Goal: Information Seeking & Learning: Check status

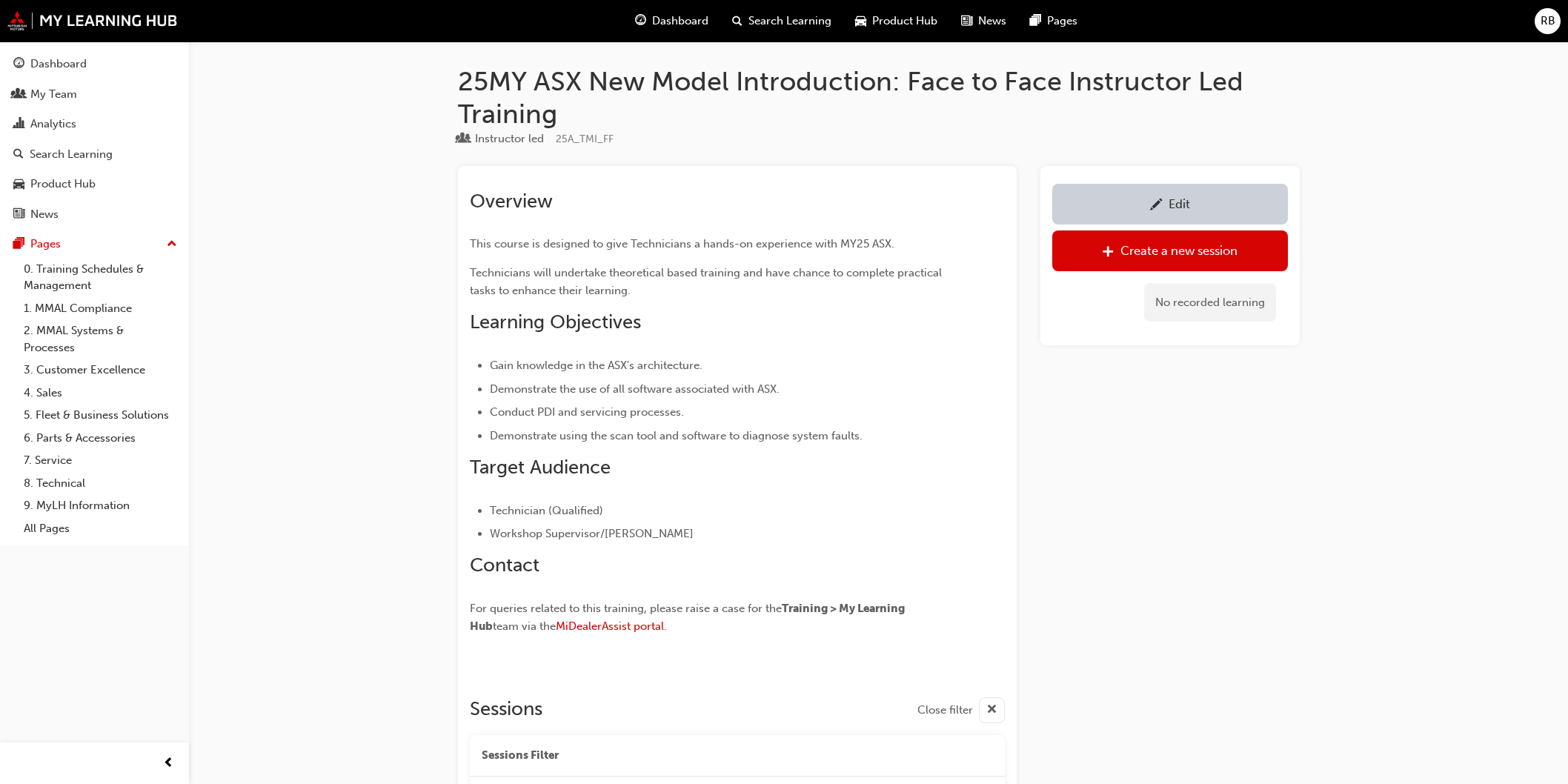
scroll to position [671, 0]
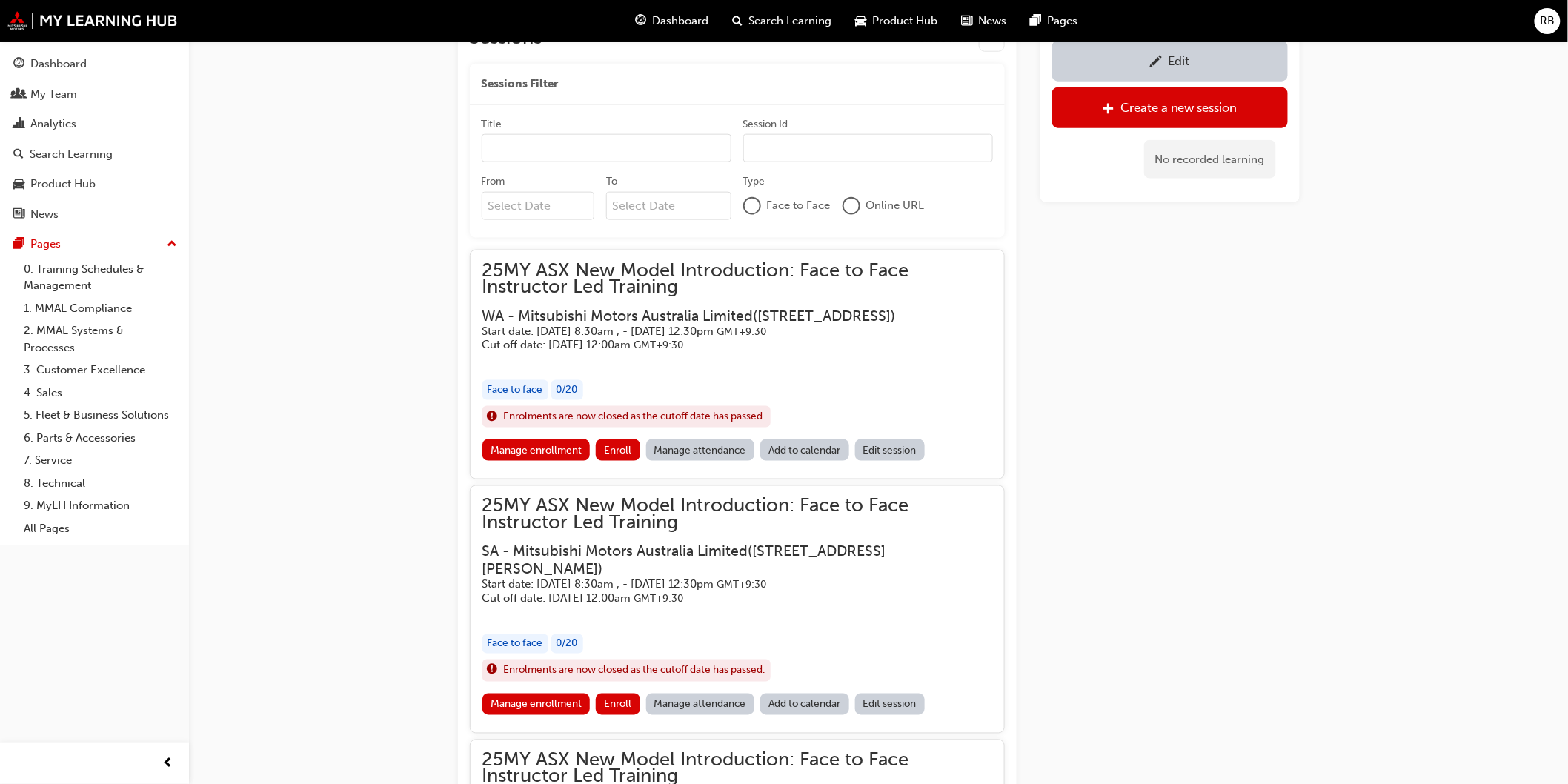
click at [1551, 24] on span "RB" at bounding box center [1548, 21] width 15 height 17
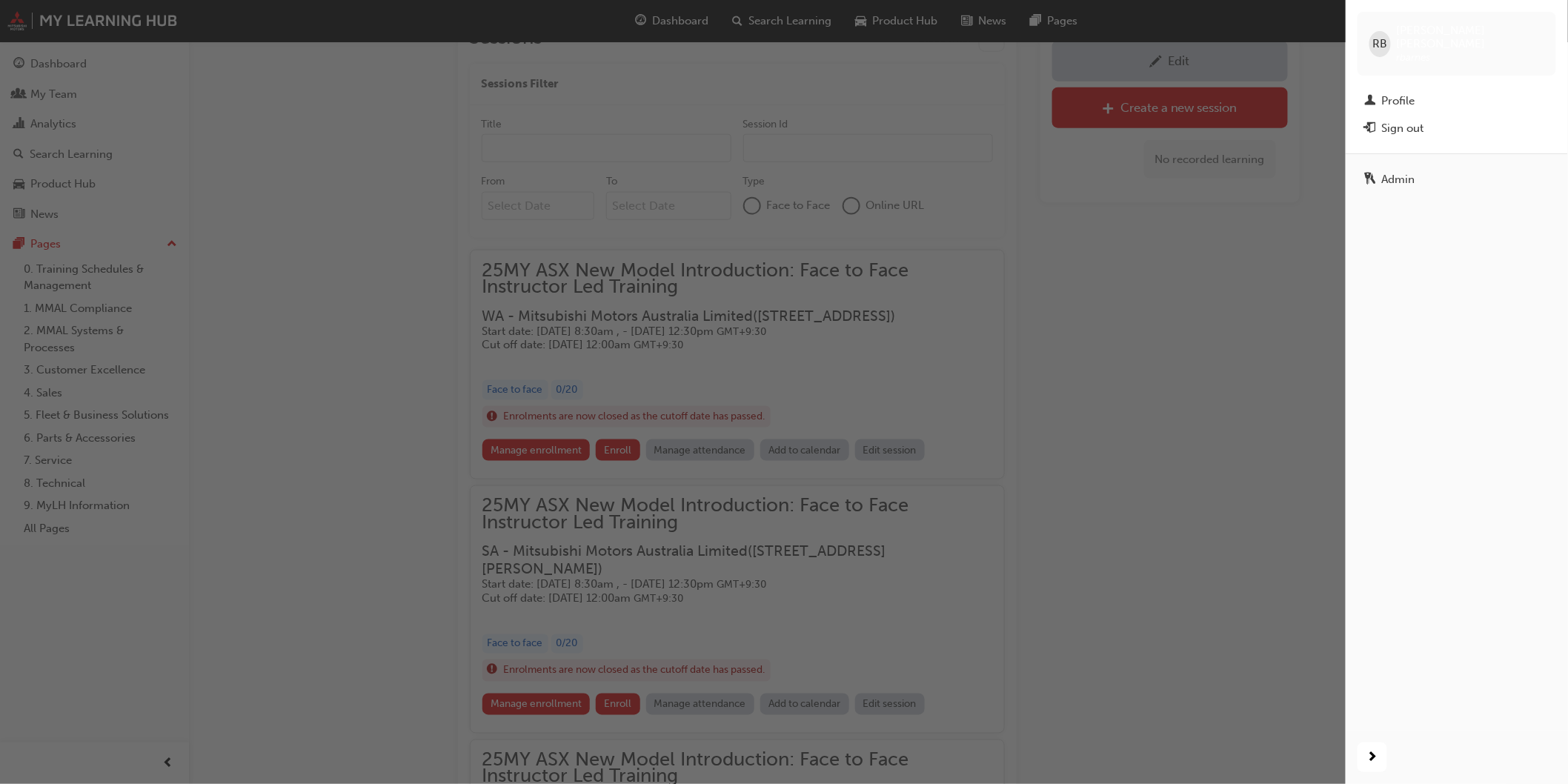
click at [1395, 171] on div "Admin" at bounding box center [1398, 179] width 33 height 17
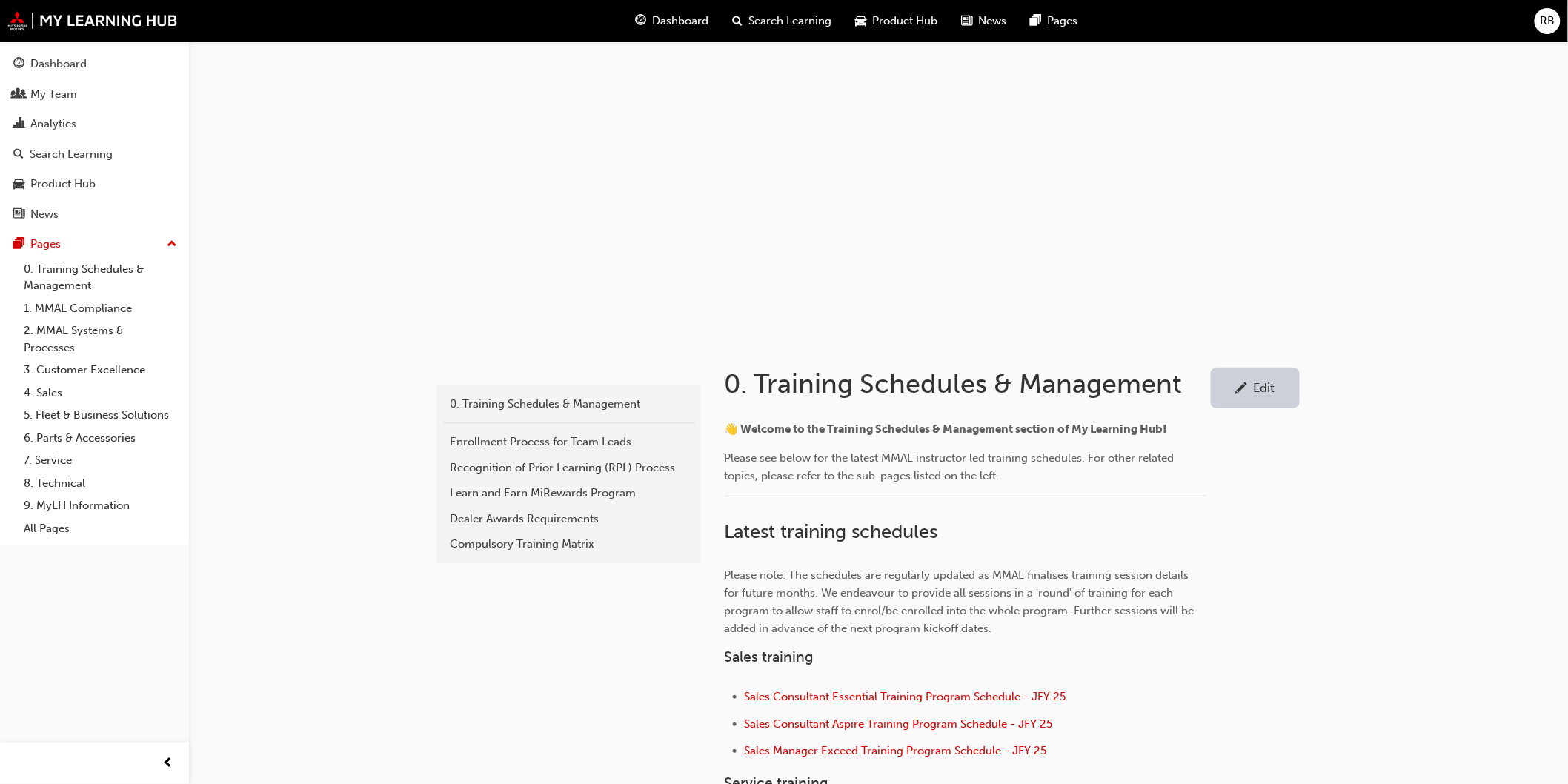
click at [60, 112] on link "Analytics" at bounding box center [94, 124] width 177 height 28
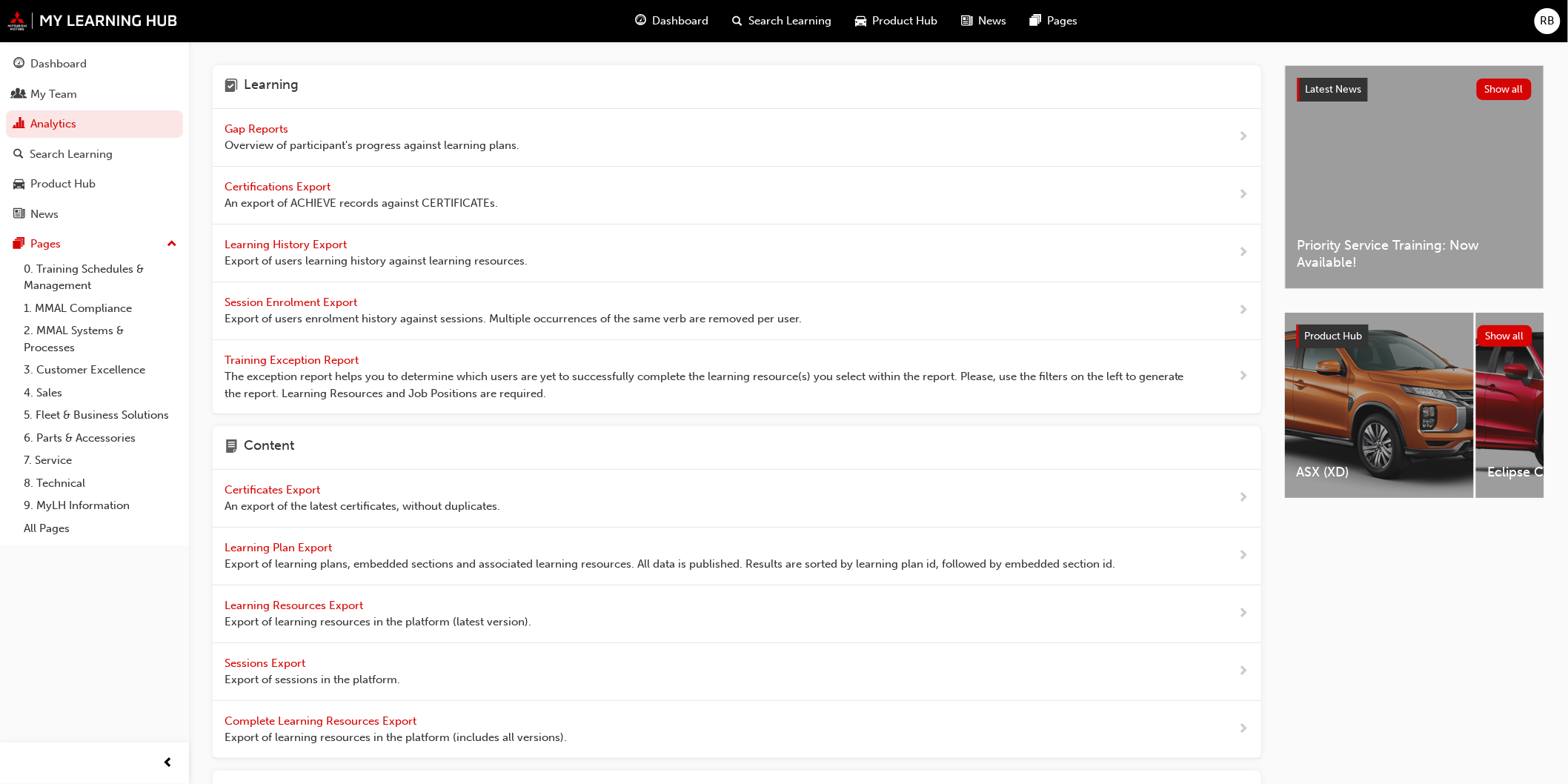
click at [276, 122] on span "Gap Reports" at bounding box center [258, 129] width 67 height 13
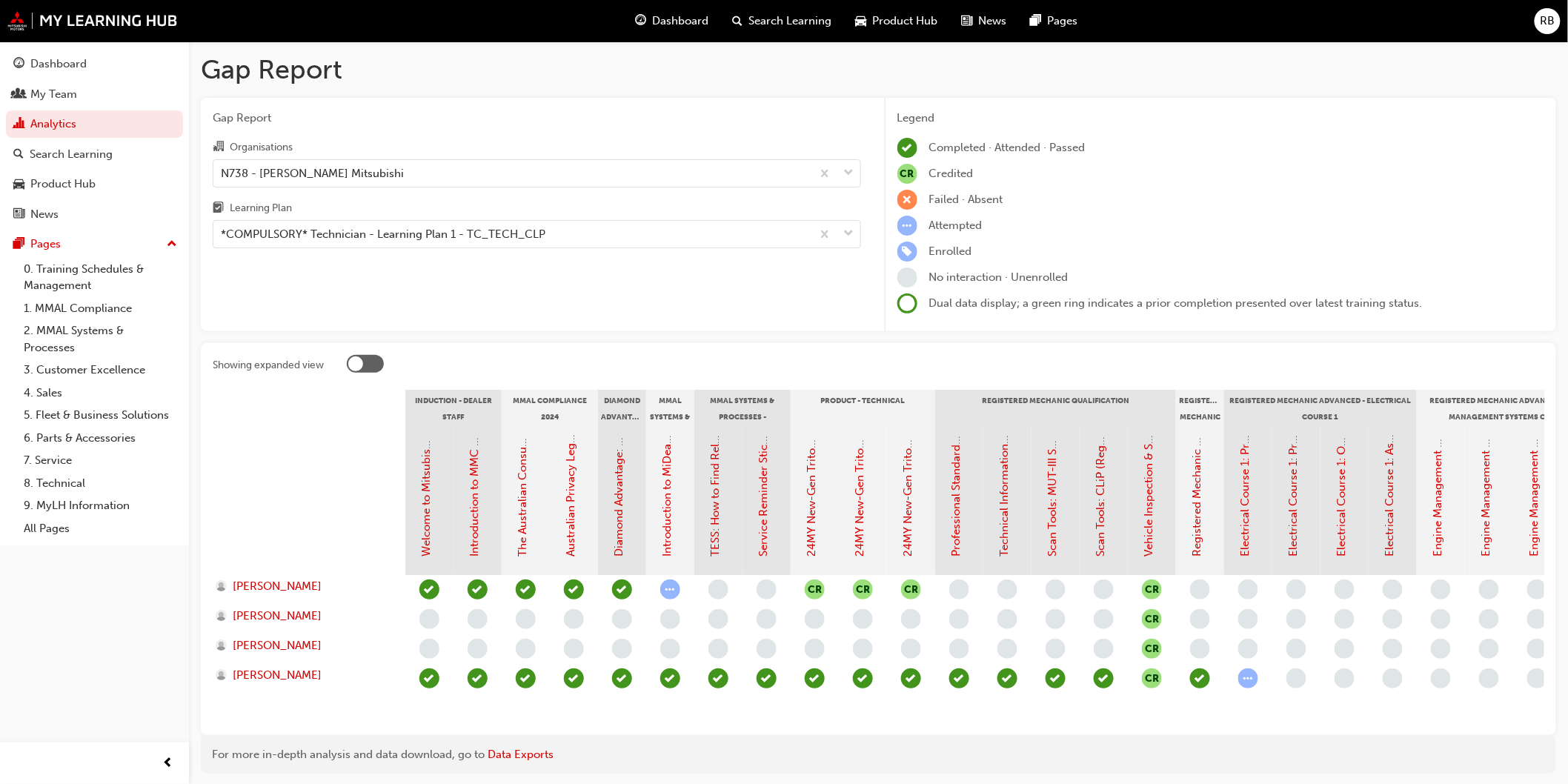
click at [292, 178] on div "N738 - [PERSON_NAME] Mitsubishi" at bounding box center [312, 173] width 183 height 17
click at [223, 178] on input "Organisations N738 - [PERSON_NAME] Mitsubishi" at bounding box center [222, 173] width 2 height 13
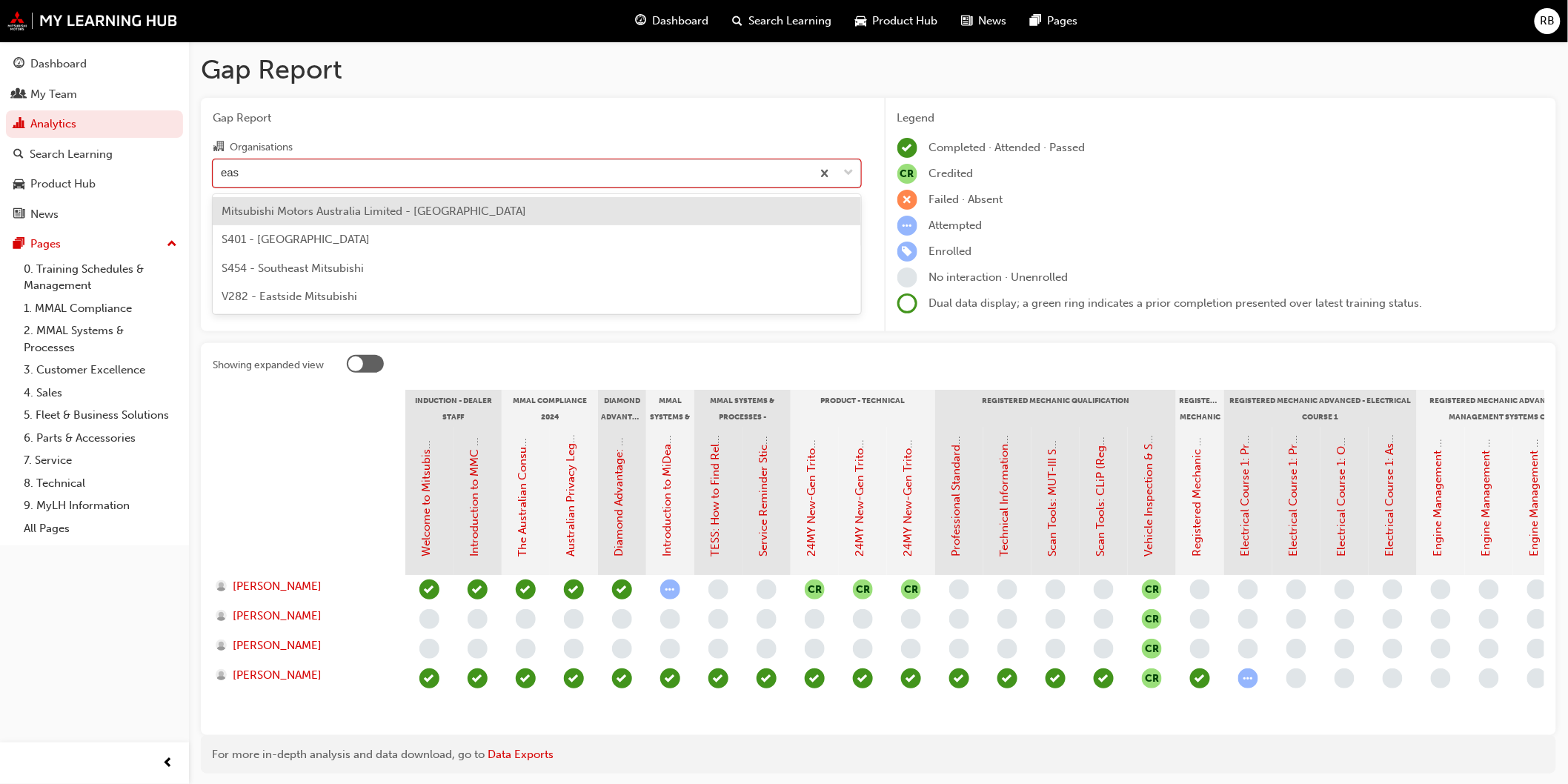
type input "east"
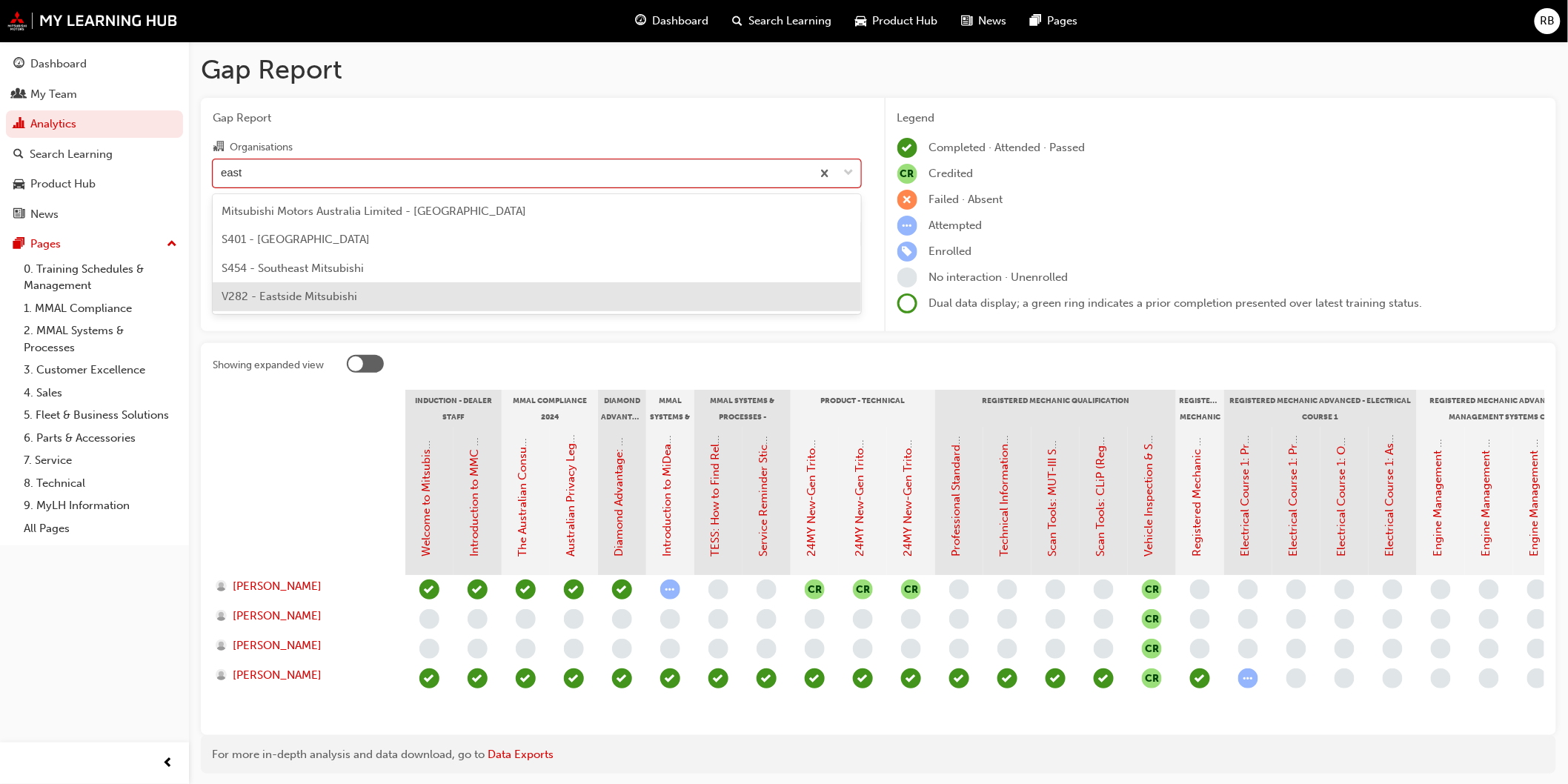
click at [302, 298] on span "V282 - Eastside Mitsubishi" at bounding box center [289, 296] width 135 height 13
